Goal: Transaction & Acquisition: Purchase product/service

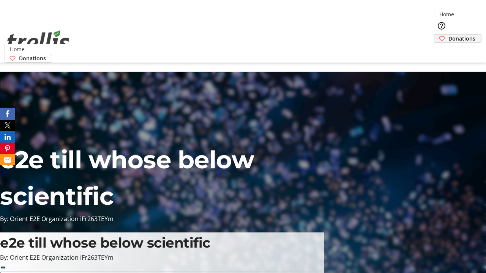
click at [449, 35] on span "Donations" at bounding box center [462, 39] width 27 height 8
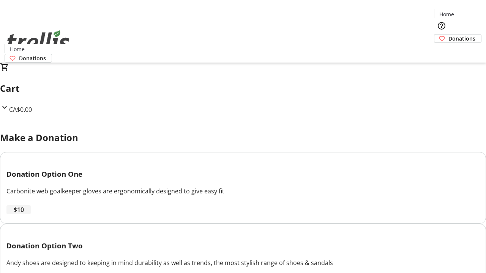
click at [24, 215] on span "$10" at bounding box center [19, 209] width 10 height 9
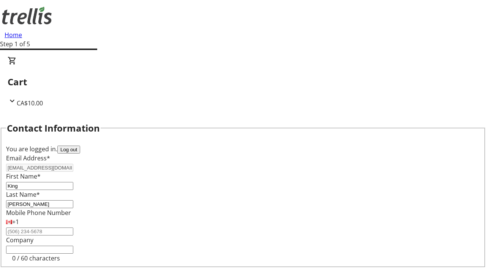
select select "CA"
select select "BC"
type input "Kelowna"
type input "V1Y 0C2"
